Goal: Information Seeking & Learning: Learn about a topic

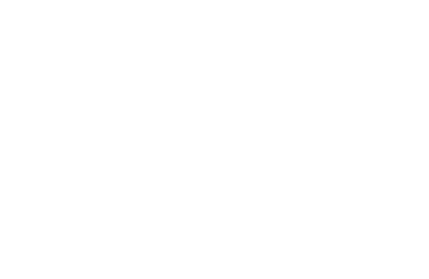
scroll to position [1619, 0]
click at [81, 165] on div "Holiday with children hotels for all children" at bounding box center [114, 184] width 194 height 145
click at [406, 21] on img at bounding box center [408, 18] width 42 height 21
click at [412, 57] on icon at bounding box center [411, 66] width 23 height 19
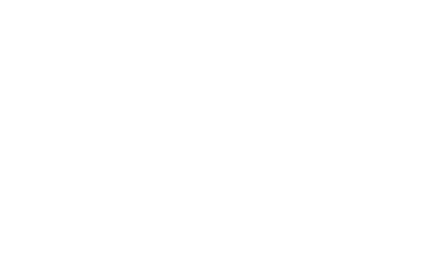
click at [415, 57] on icon at bounding box center [411, 66] width 23 height 19
click at [417, 57] on icon at bounding box center [411, 66] width 23 height 19
click at [416, 57] on icon at bounding box center [411, 66] width 23 height 19
click at [417, 57] on icon at bounding box center [411, 66] width 23 height 19
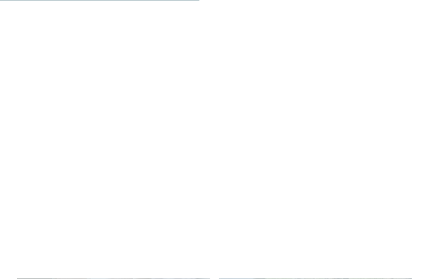
scroll to position [1526, 0]
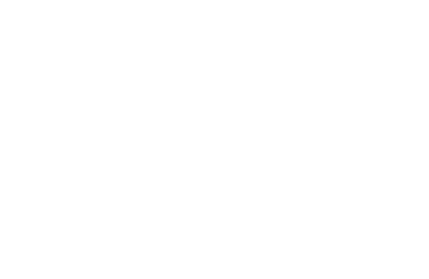
click at [97, 250] on span "Holiday with children" at bounding box center [114, 254] width 100 height 8
click at [378, 53] on icon at bounding box center [375, 60] width 18 height 15
